Goal: Task Accomplishment & Management: Complete application form

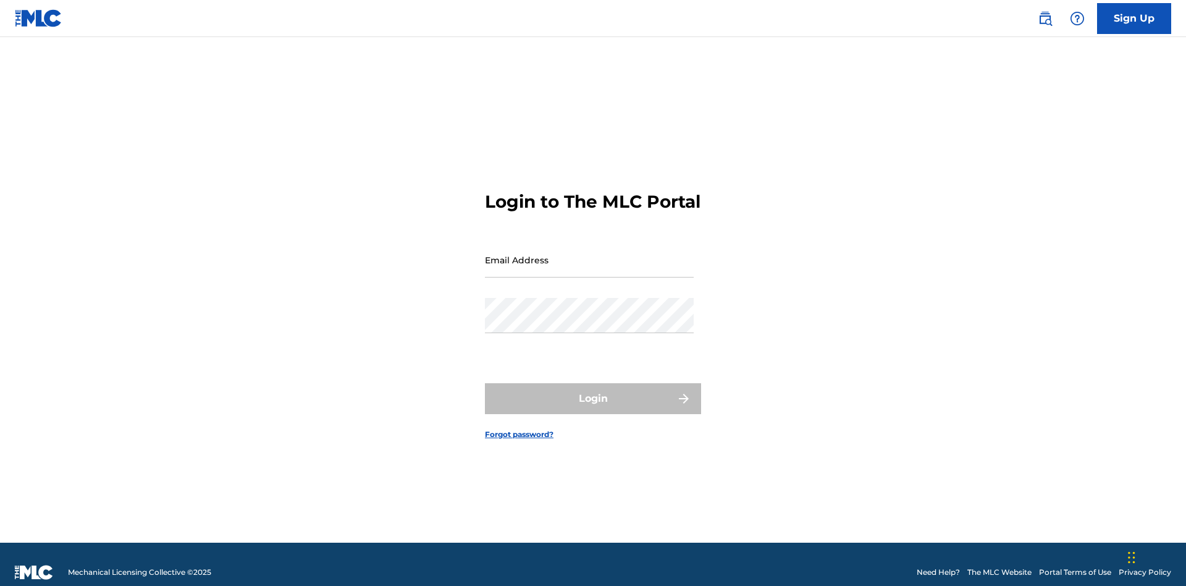
scroll to position [16, 0]
click at [590, 254] on input "Email Address" at bounding box center [589, 259] width 209 height 35
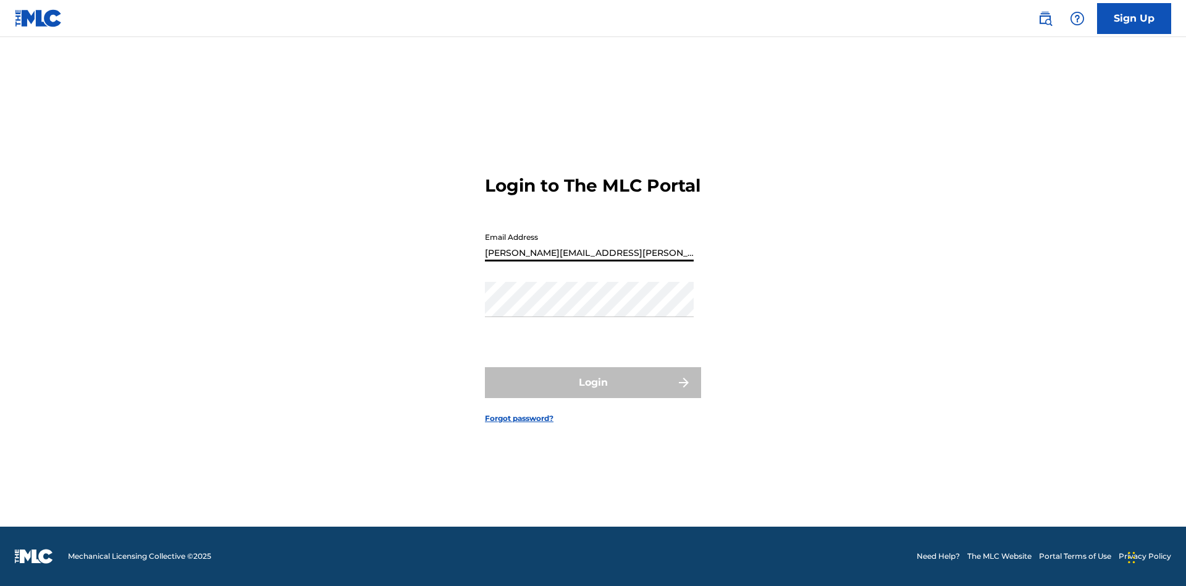
type input "[PERSON_NAME][EMAIL_ADDRESS][PERSON_NAME][DOMAIN_NAME]"
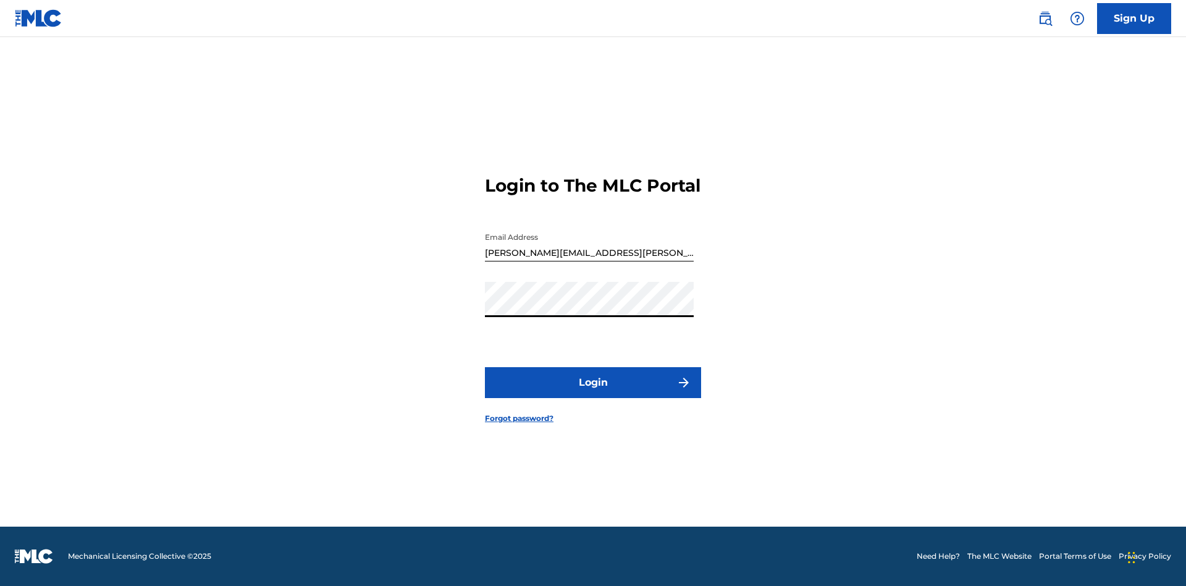
click at [593, 393] on button "Login" at bounding box center [593, 382] width 216 height 31
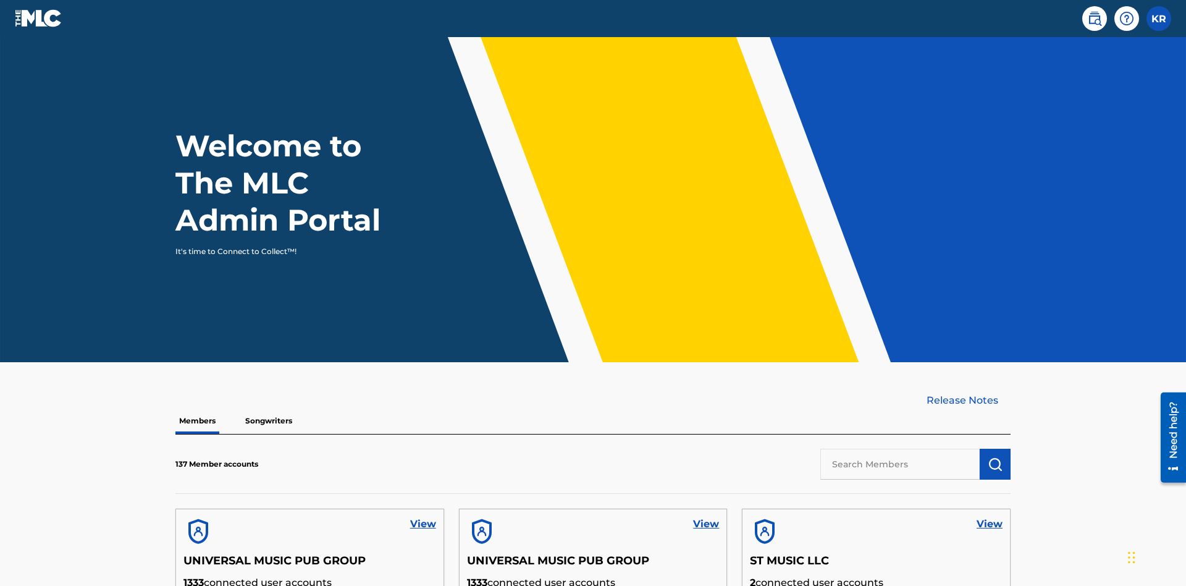
scroll to position [374, 0]
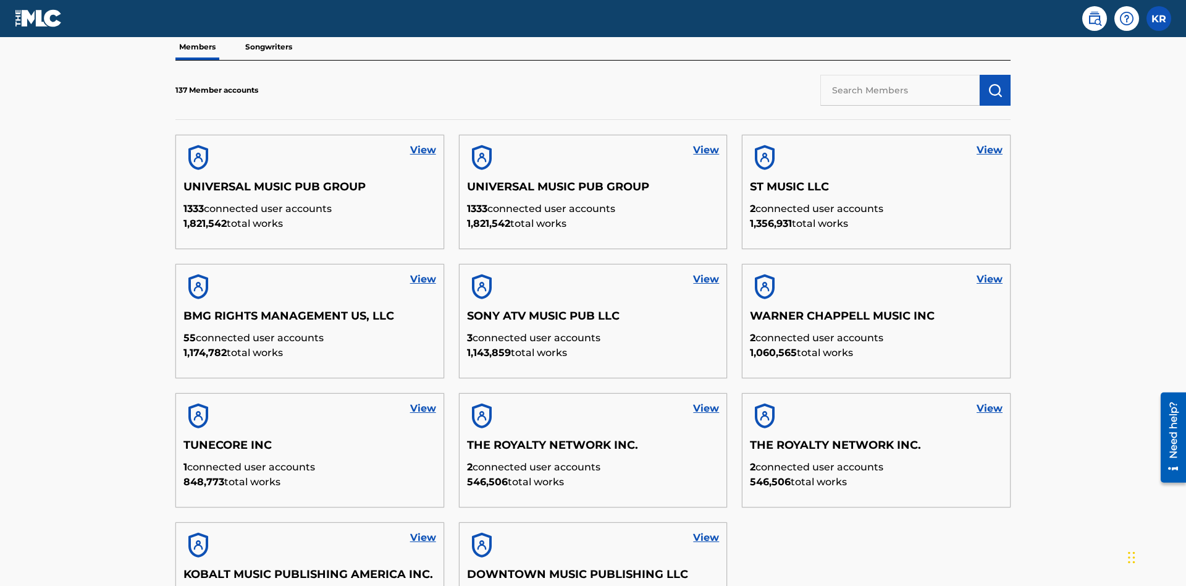
click at [900, 90] on input "text" at bounding box center [900, 90] width 159 height 31
type input "UNIVERSAL MUSIC PUB GROUP"
click at [995, 83] on img "submit" at bounding box center [995, 90] width 15 height 15
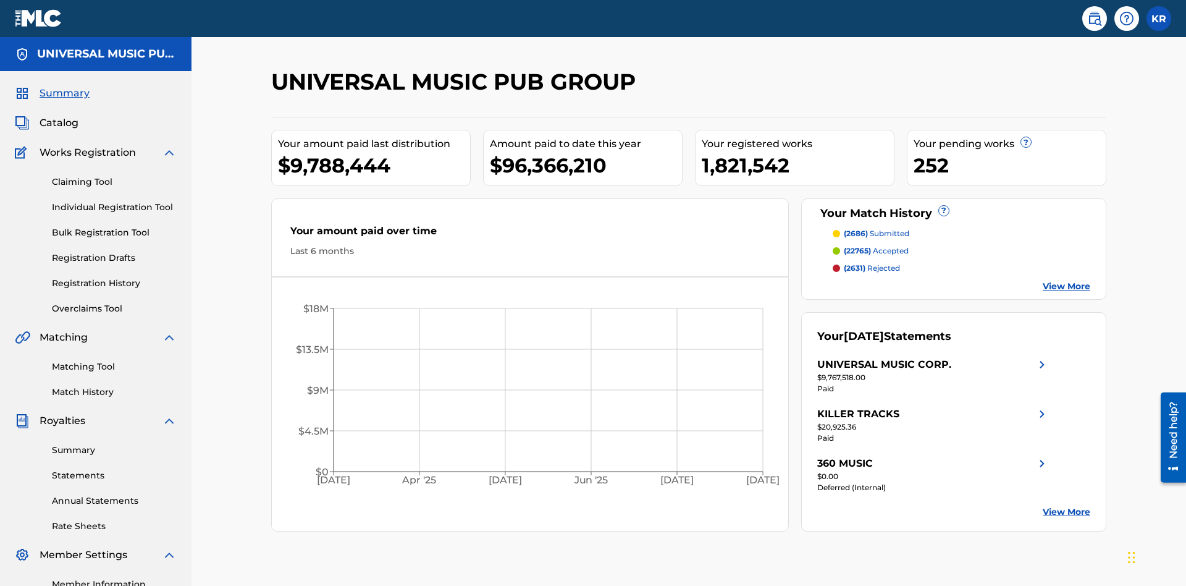
click at [114, 201] on link "Individual Registration Tool" at bounding box center [114, 207] width 125 height 13
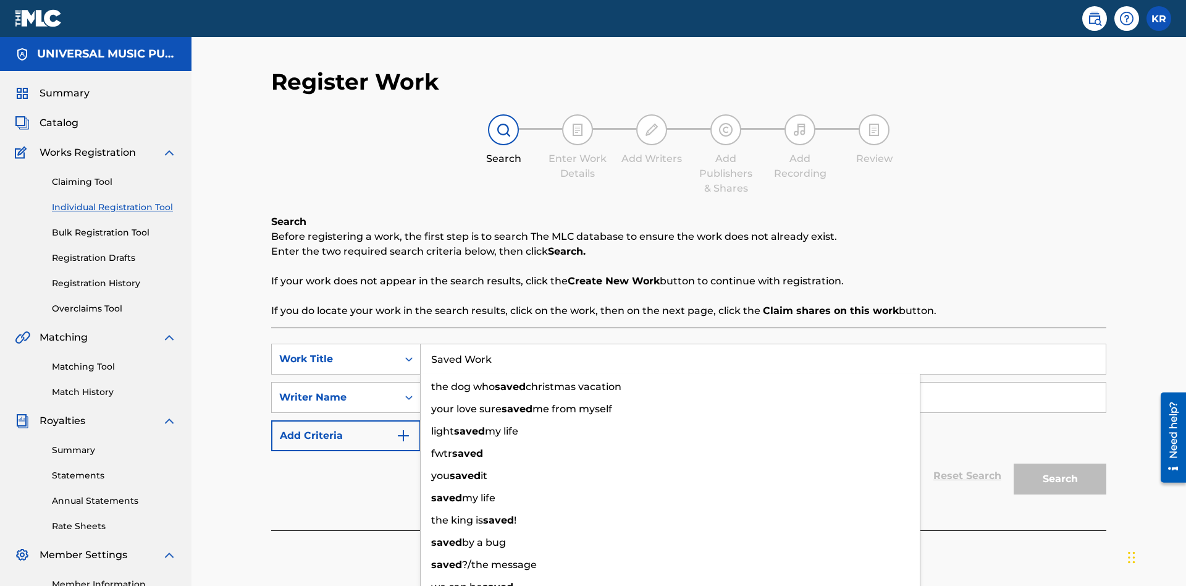
type input "Saved Work"
click at [763, 382] on input "Search Form" at bounding box center [763, 397] width 685 height 30
type input "Test Name"
